Goal: Transaction & Acquisition: Subscribe to service/newsletter

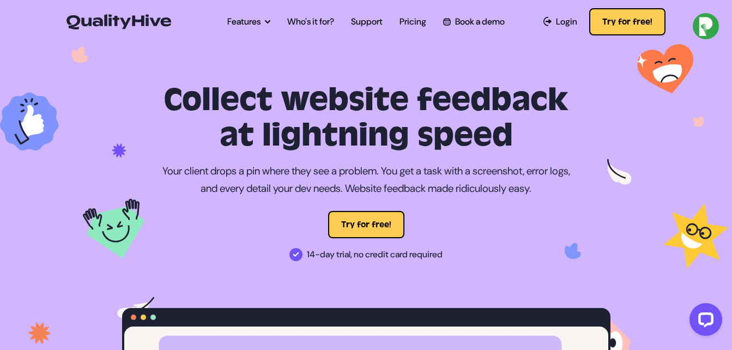
click at [378, 274] on div "Collect website feedback at lightning speed Your client drops a pin where they …" at bounding box center [366, 342] width 506 height 518
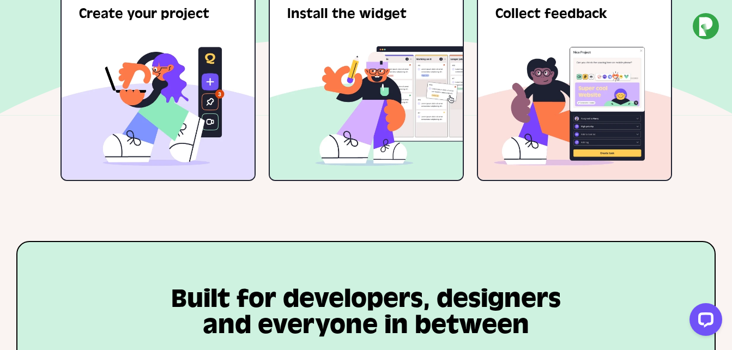
scroll to position [2039, 0]
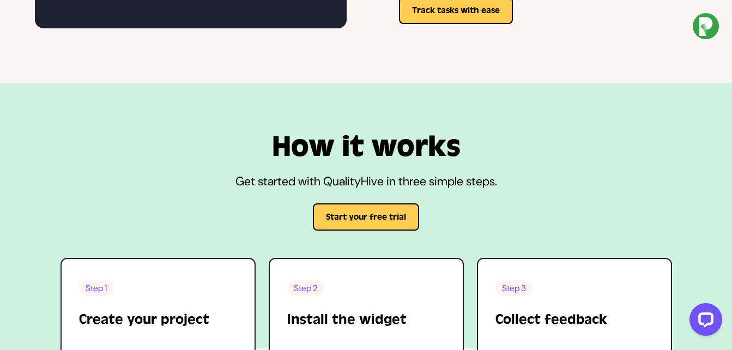
click at [329, 132] on h2 "How it works" at bounding box center [367, 147] width 612 height 31
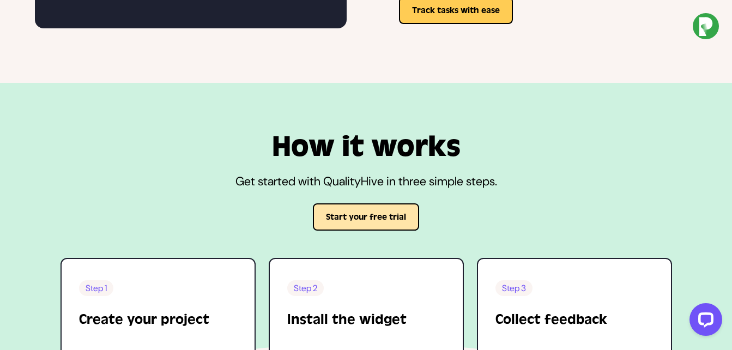
click at [348, 217] on button "Start your free trial" at bounding box center [366, 216] width 106 height 27
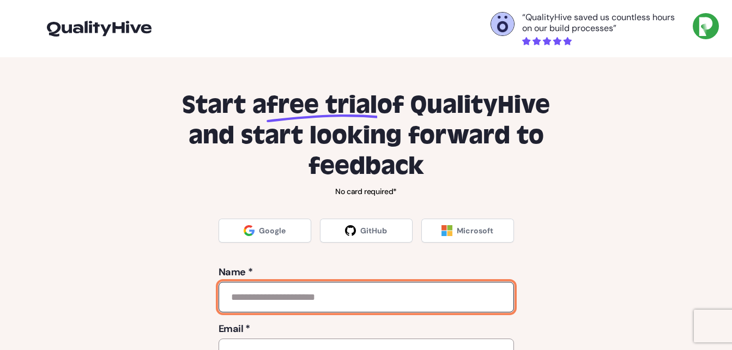
click at [261, 304] on input "text" at bounding box center [366, 297] width 295 height 31
